Goal: Information Seeking & Learning: Learn about a topic

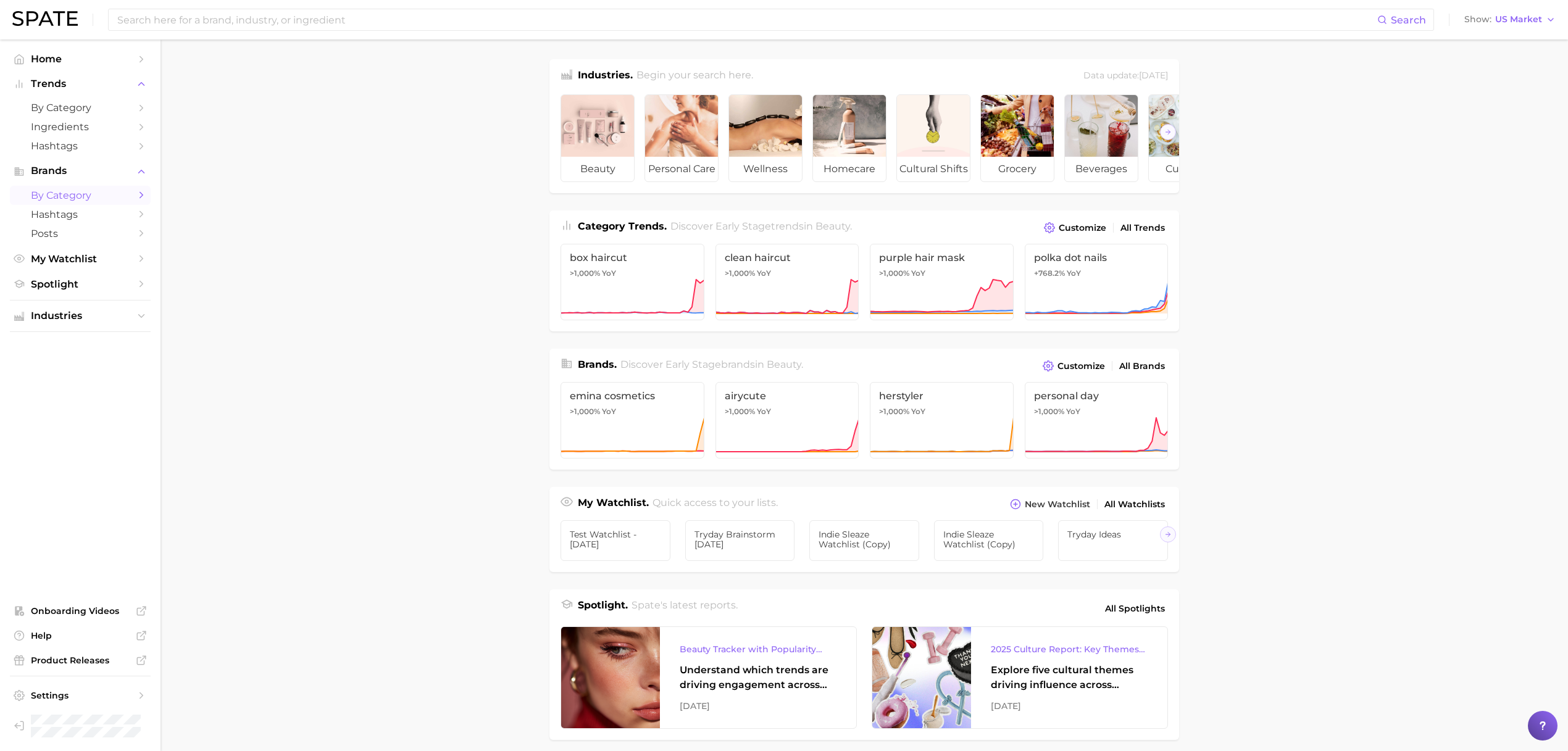
click at [59, 190] on span "by Category" at bounding box center [80, 195] width 98 height 12
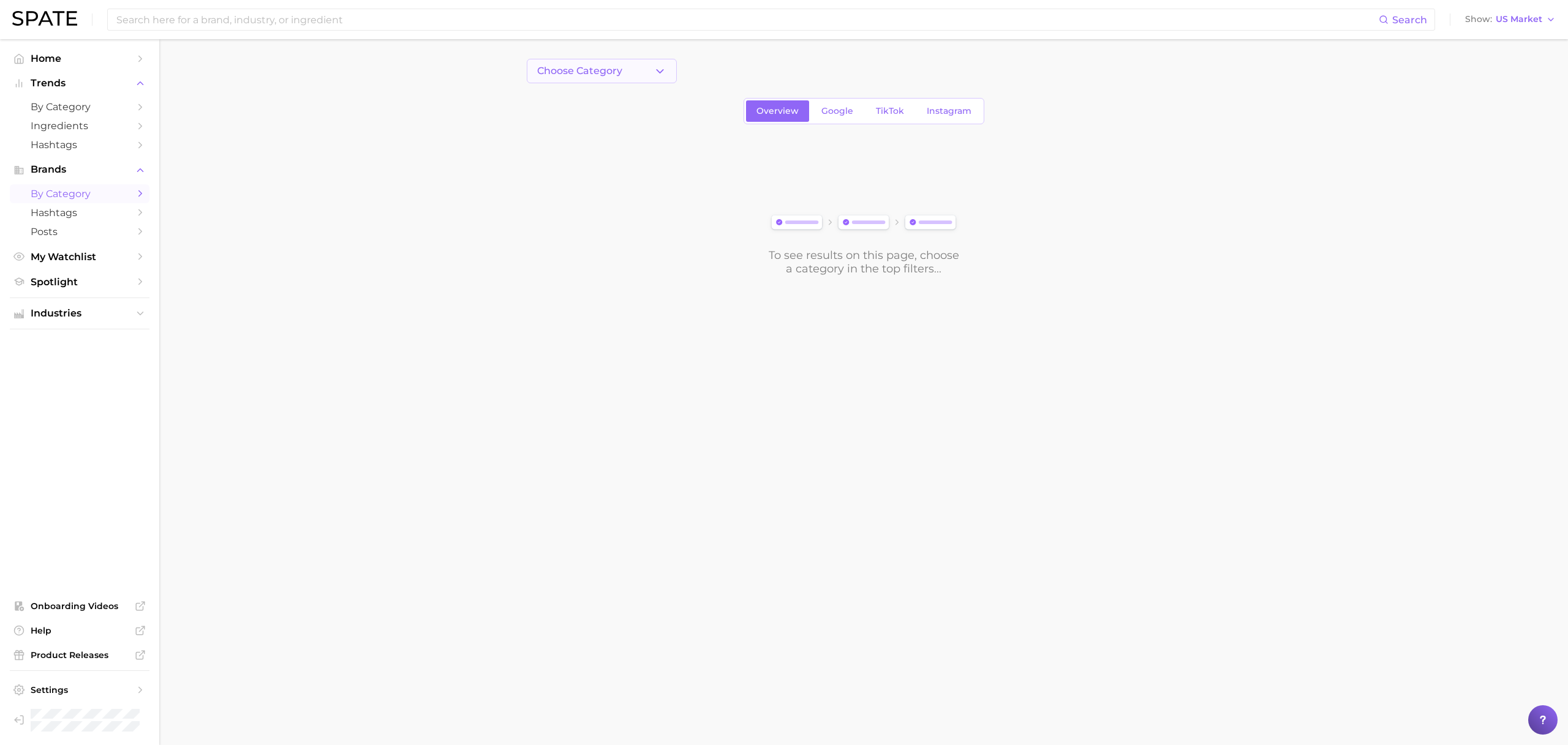
click at [570, 64] on button "Choose Category" at bounding box center [602, 70] width 150 height 24
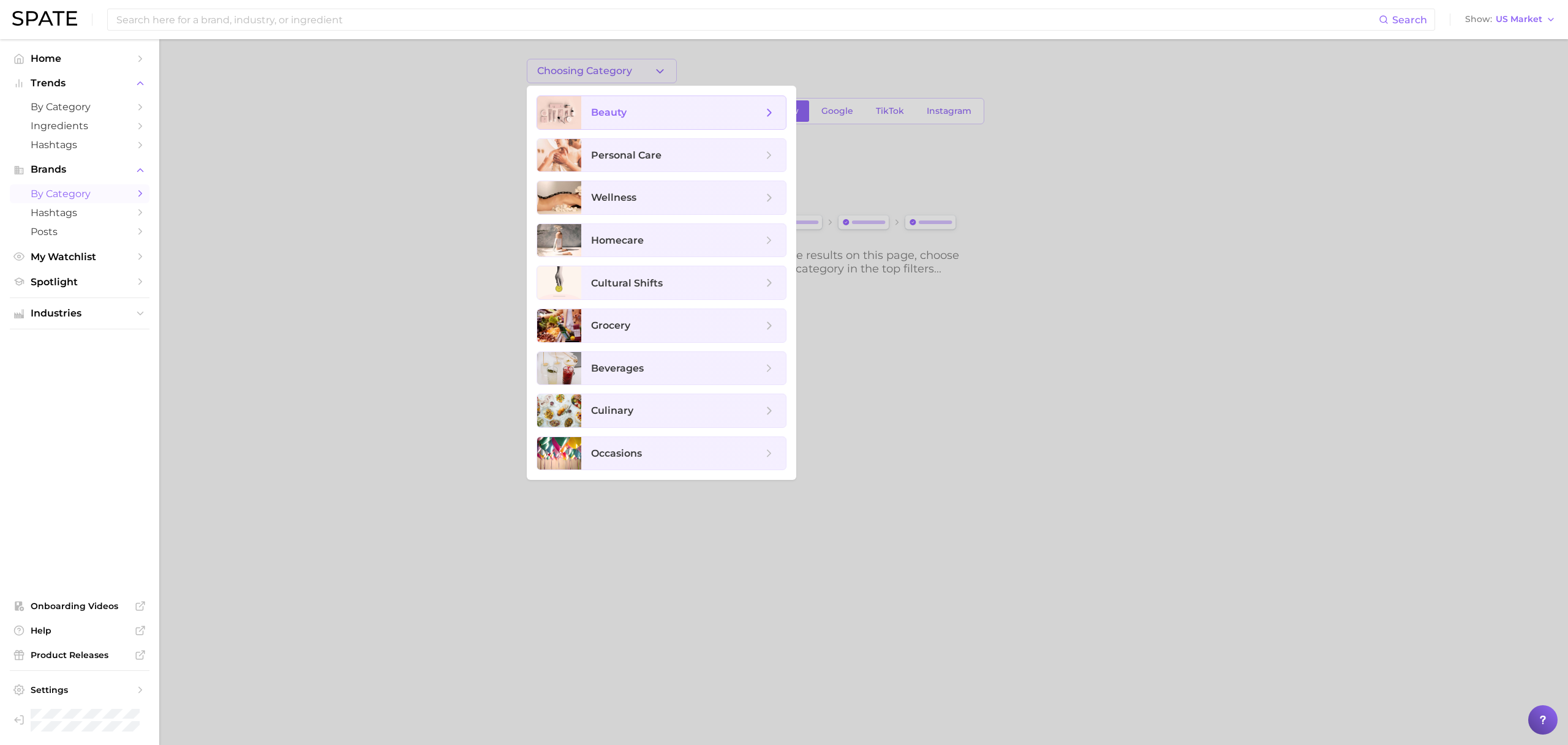
click at [601, 108] on span "beauty" at bounding box center [609, 112] width 36 height 12
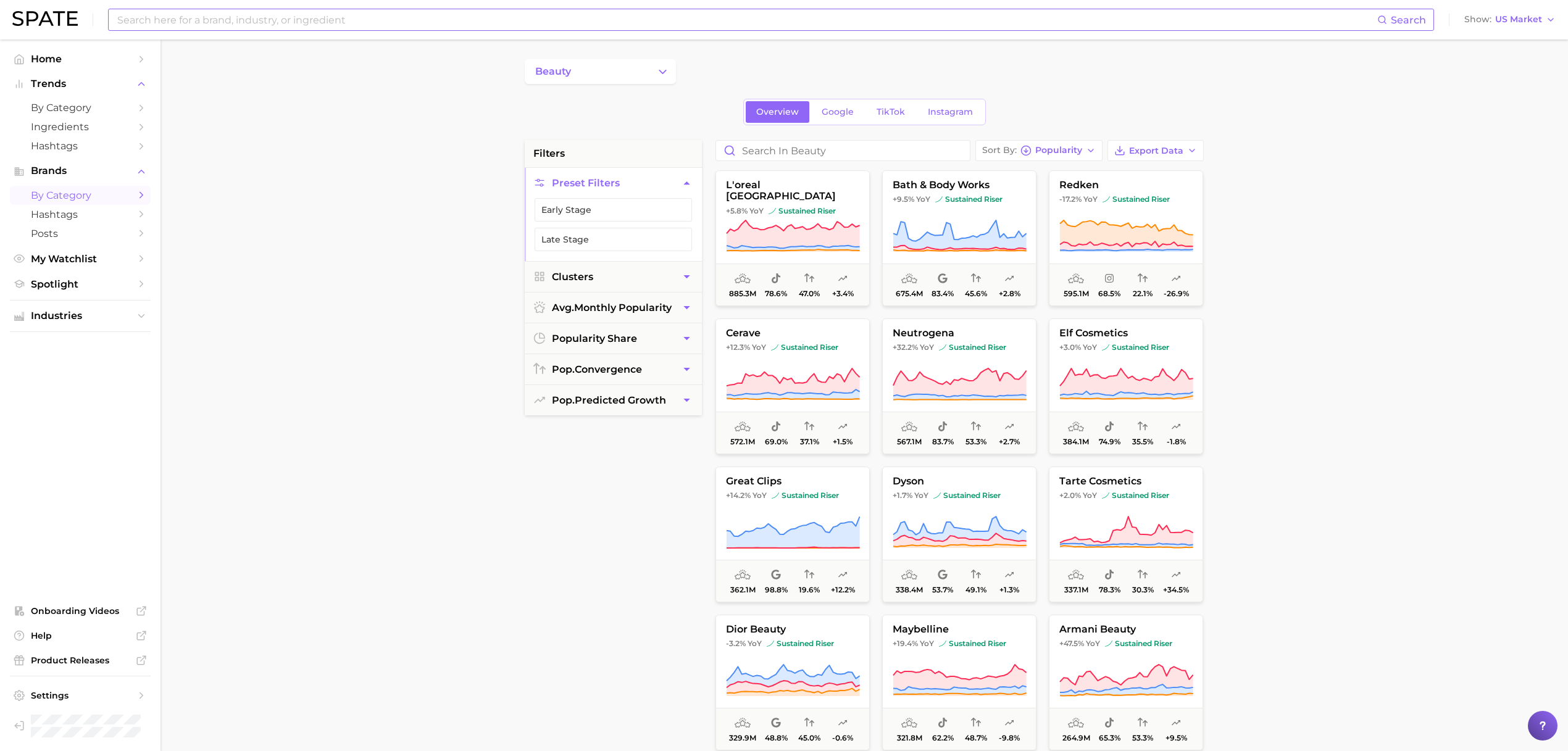
click at [399, 13] on input at bounding box center [747, 19] width 1261 height 21
type input "loreal"
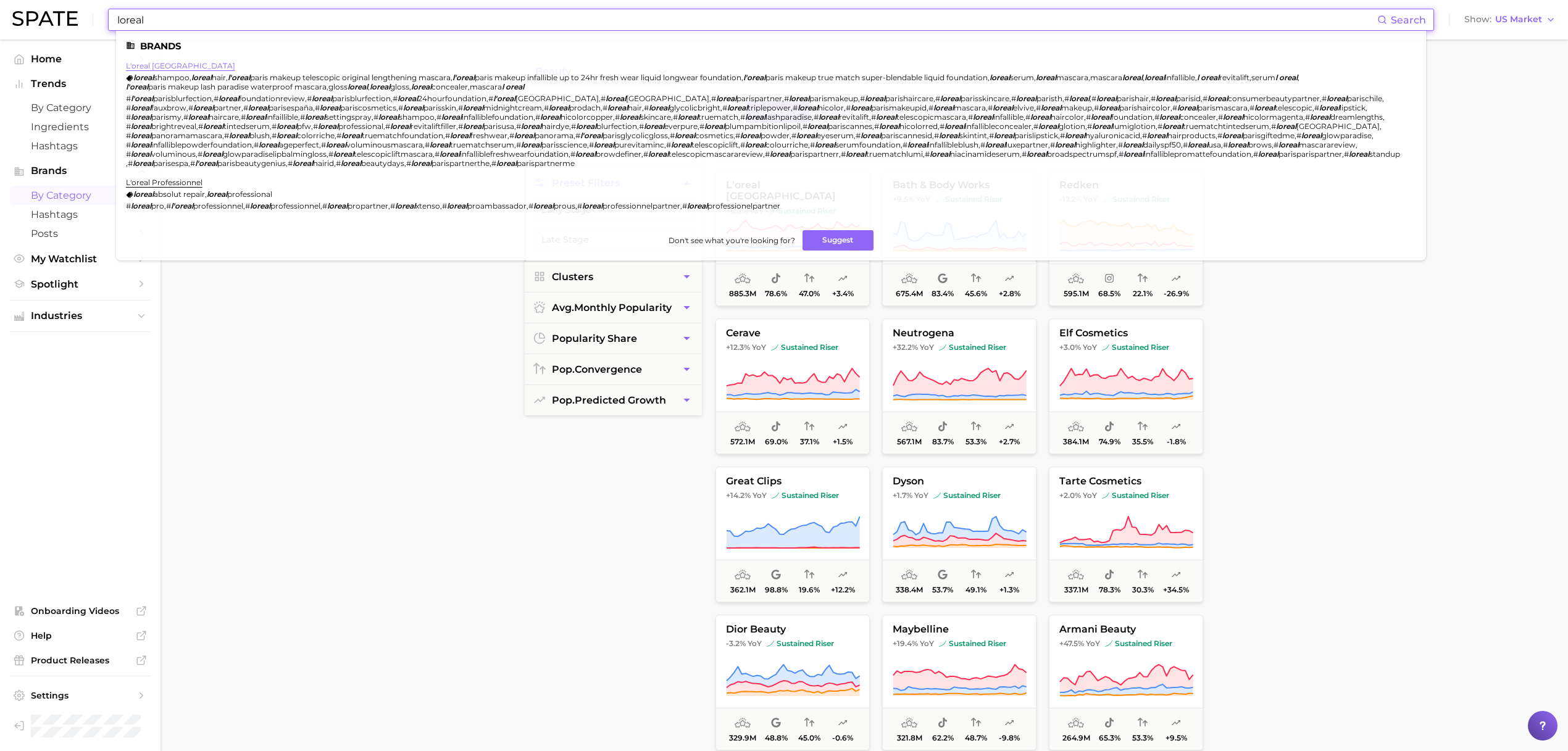
click at [145, 63] on link "l'oreal [GEOGRAPHIC_DATA]" at bounding box center [181, 66] width 109 height 9
